Goal: Transaction & Acquisition: Purchase product/service

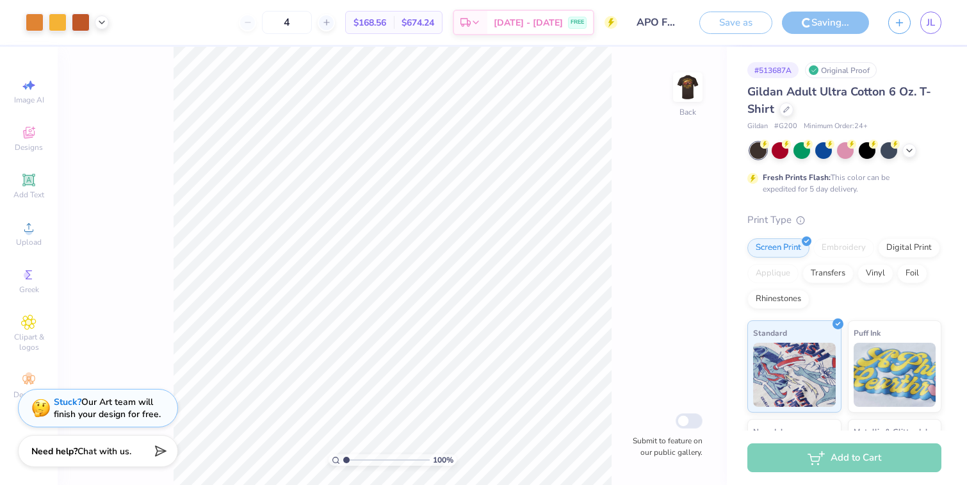
click at [685, 81] on img at bounding box center [688, 87] width 26 height 26
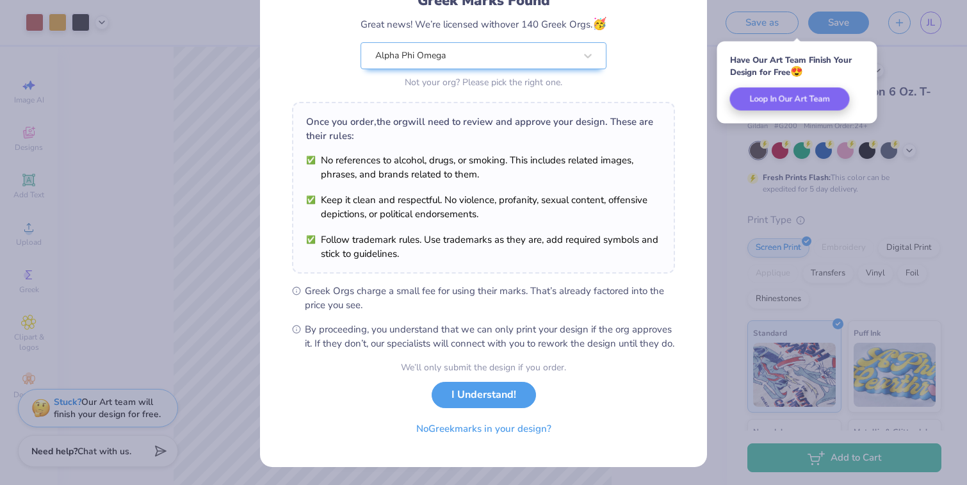
scroll to position [115, 0]
click at [485, 382] on button "I Understand!" at bounding box center [484, 392] width 104 height 26
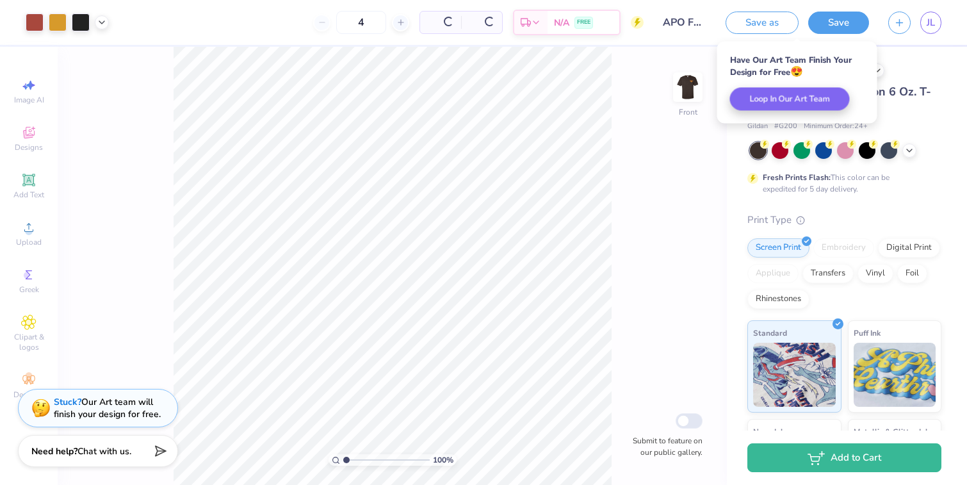
scroll to position [0, 0]
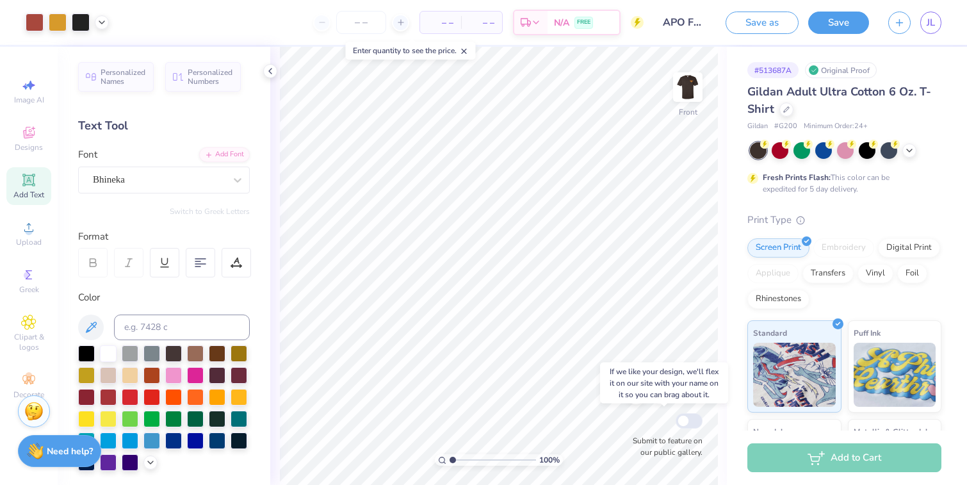
scroll to position [334, 0]
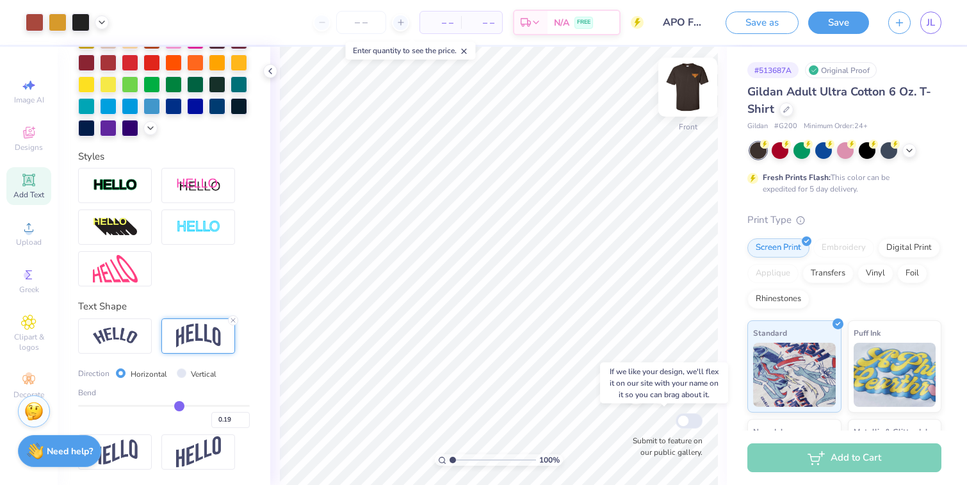
click at [700, 88] on img at bounding box center [687, 87] width 51 height 51
click at [684, 88] on img at bounding box center [687, 87] width 51 height 51
click at [350, 25] on input "number" at bounding box center [361, 22] width 50 height 23
type input "40"
